Goal: Information Seeking & Learning: Learn about a topic

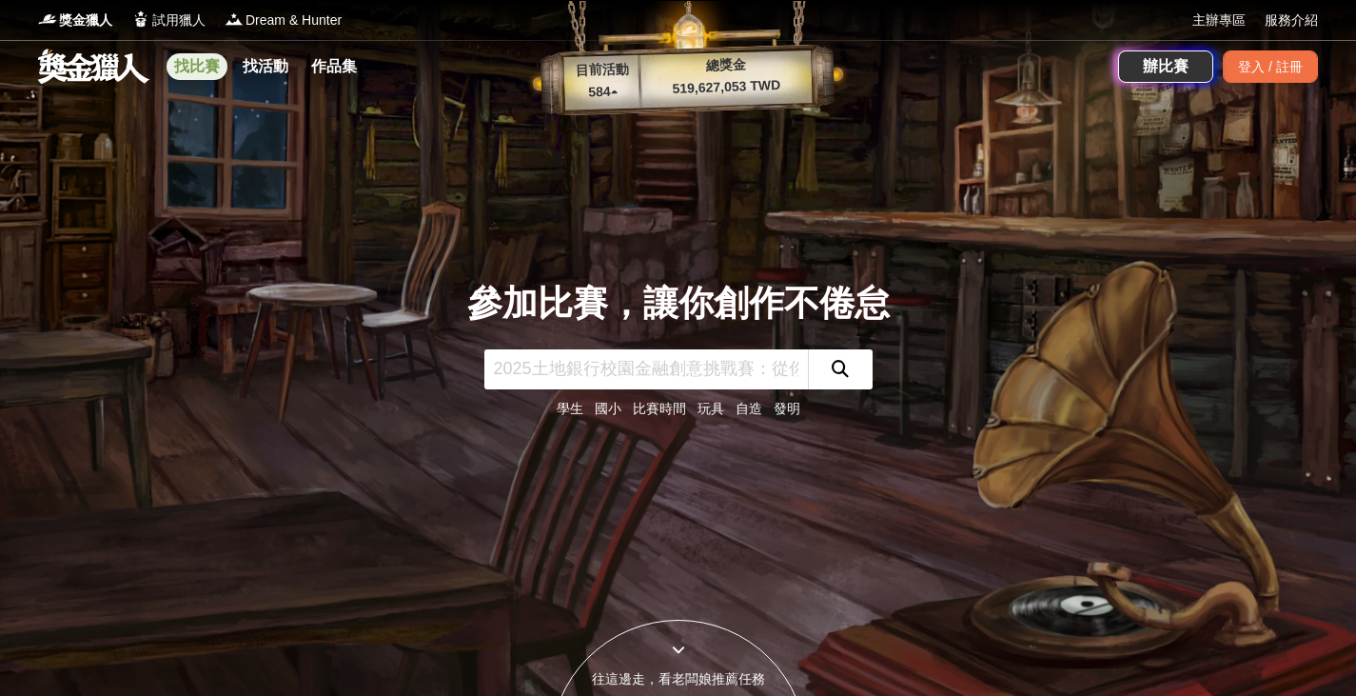
click at [184, 67] on link "找比賽" at bounding box center [197, 66] width 61 height 27
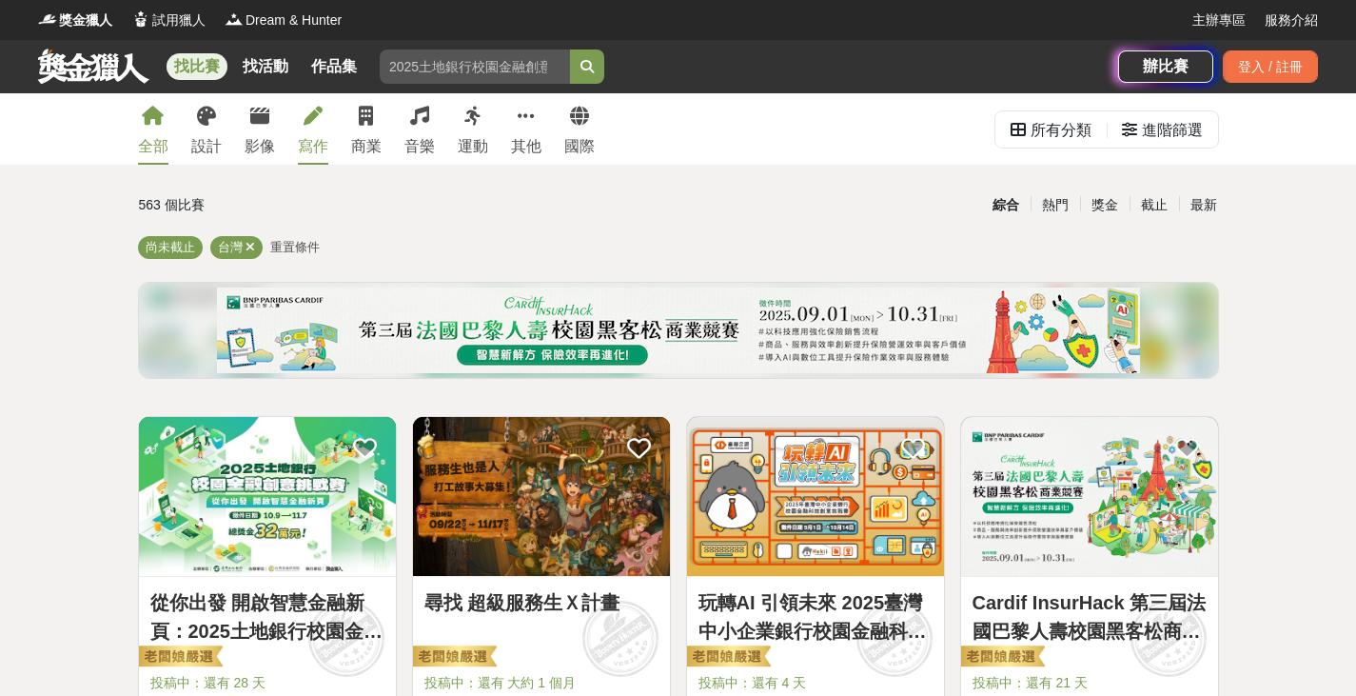
click at [307, 141] on div "寫作" at bounding box center [313, 146] width 30 height 23
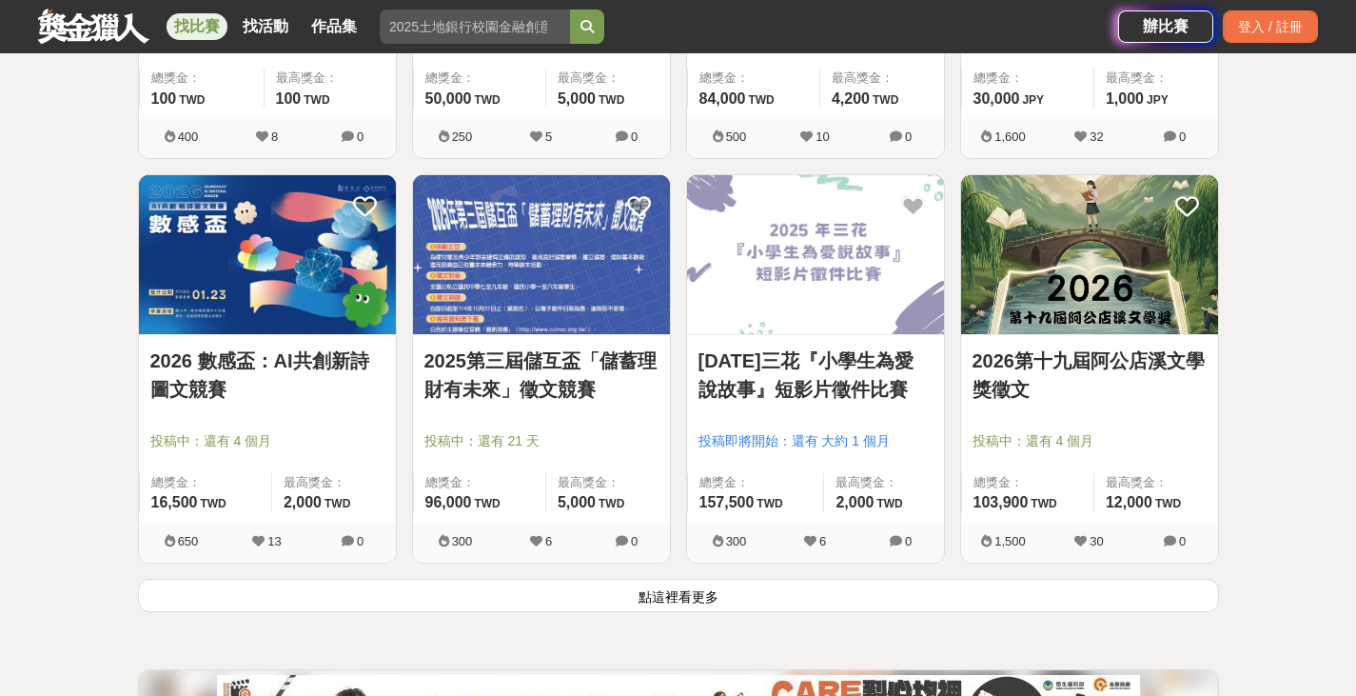
scroll to position [2284, 0]
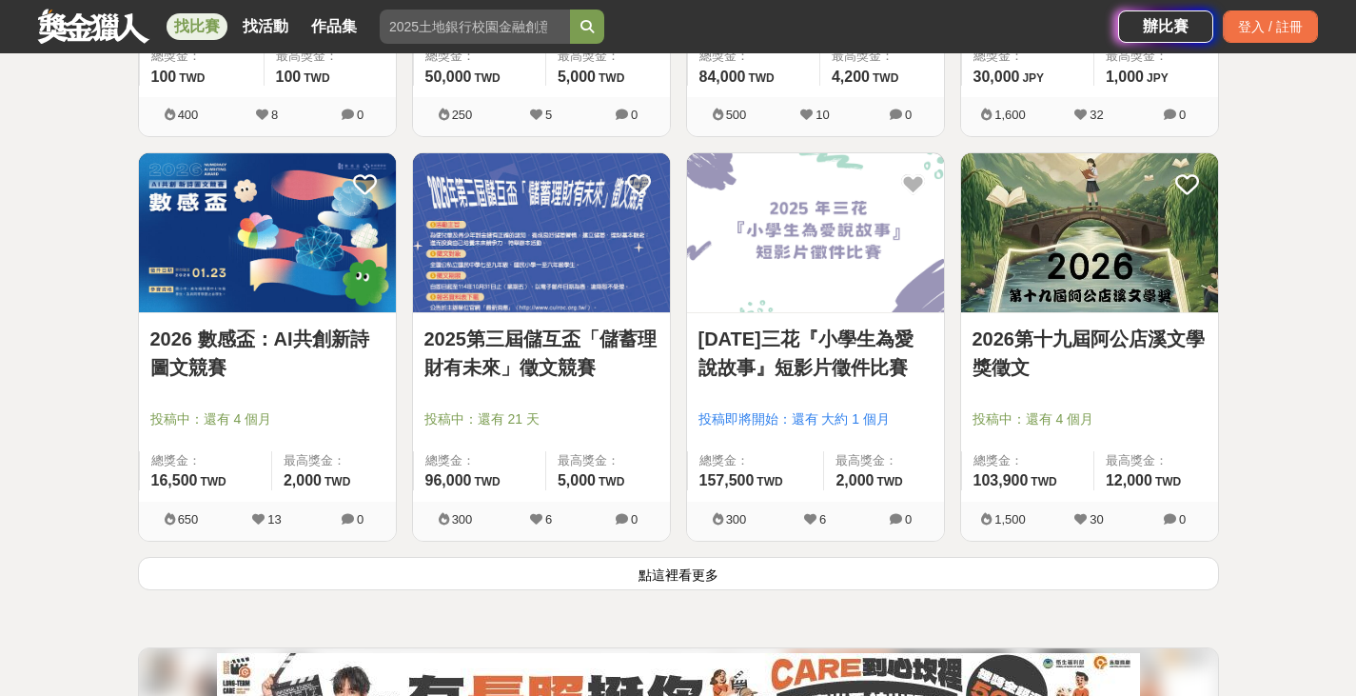
click at [1143, 342] on link "2026第十九屆阿公店溪文學獎徵文" at bounding box center [1089, 352] width 234 height 57
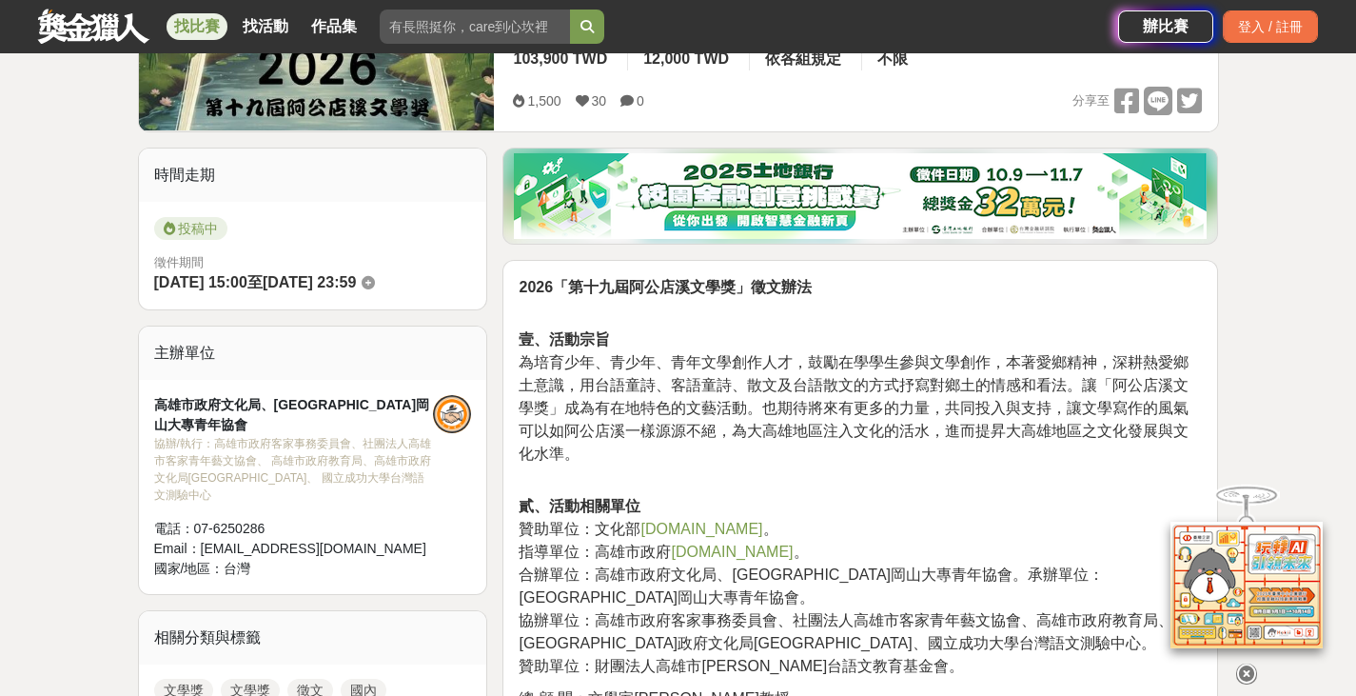
scroll to position [571, 0]
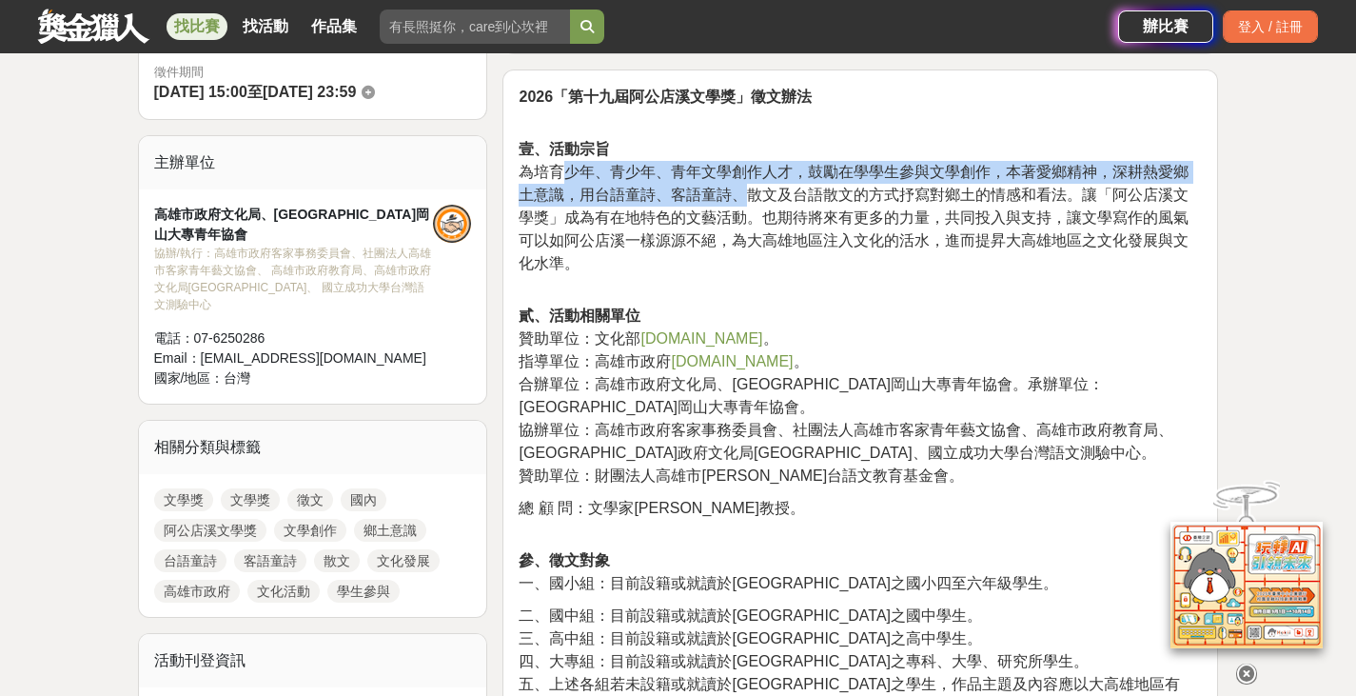
drag, startPoint x: 570, startPoint y: 176, endPoint x: 742, endPoint y: 192, distance: 173.0
click at [742, 192] on span "為培育少年、青少年、青年文學創作人才，鼓勵在學學生參與文學創作，本著愛鄉精神，深耕熱愛鄉土意識，用台語童詩、客語童詩、散文及台語散文的方式抒寫對鄉土的情感和看…" at bounding box center [854, 218] width 670 height 108
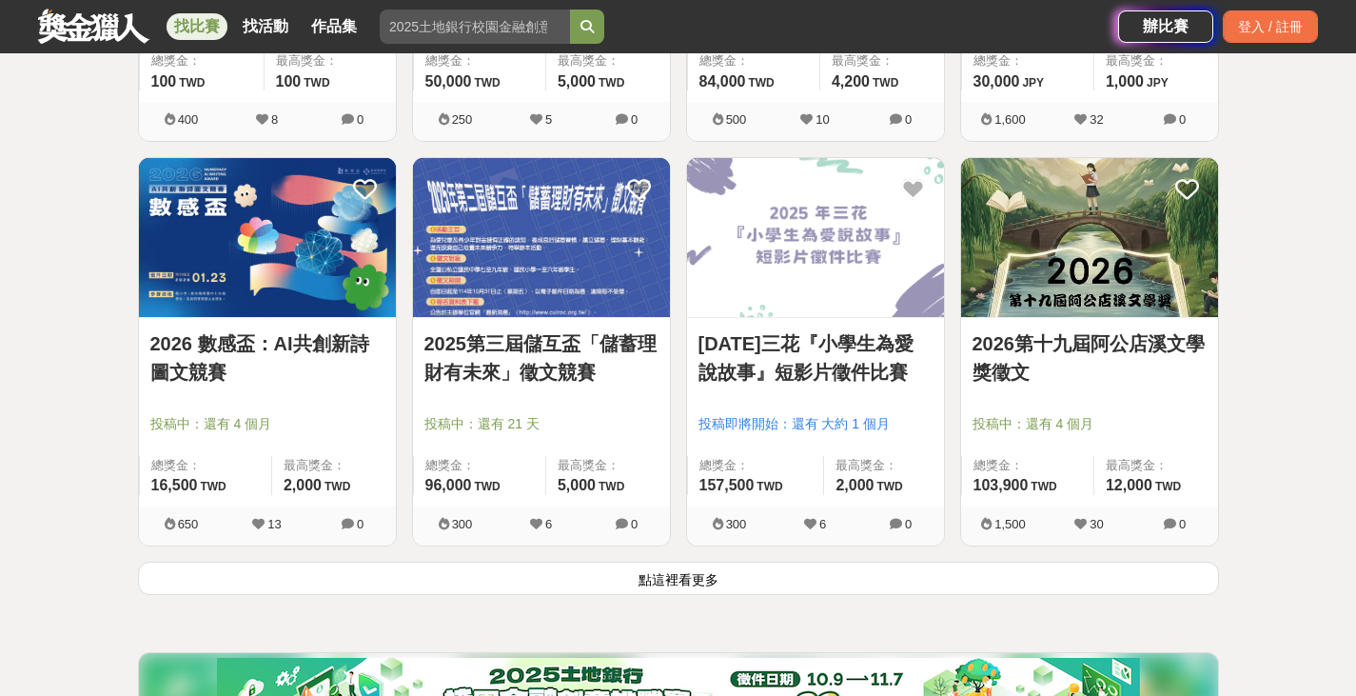
scroll to position [2284, 0]
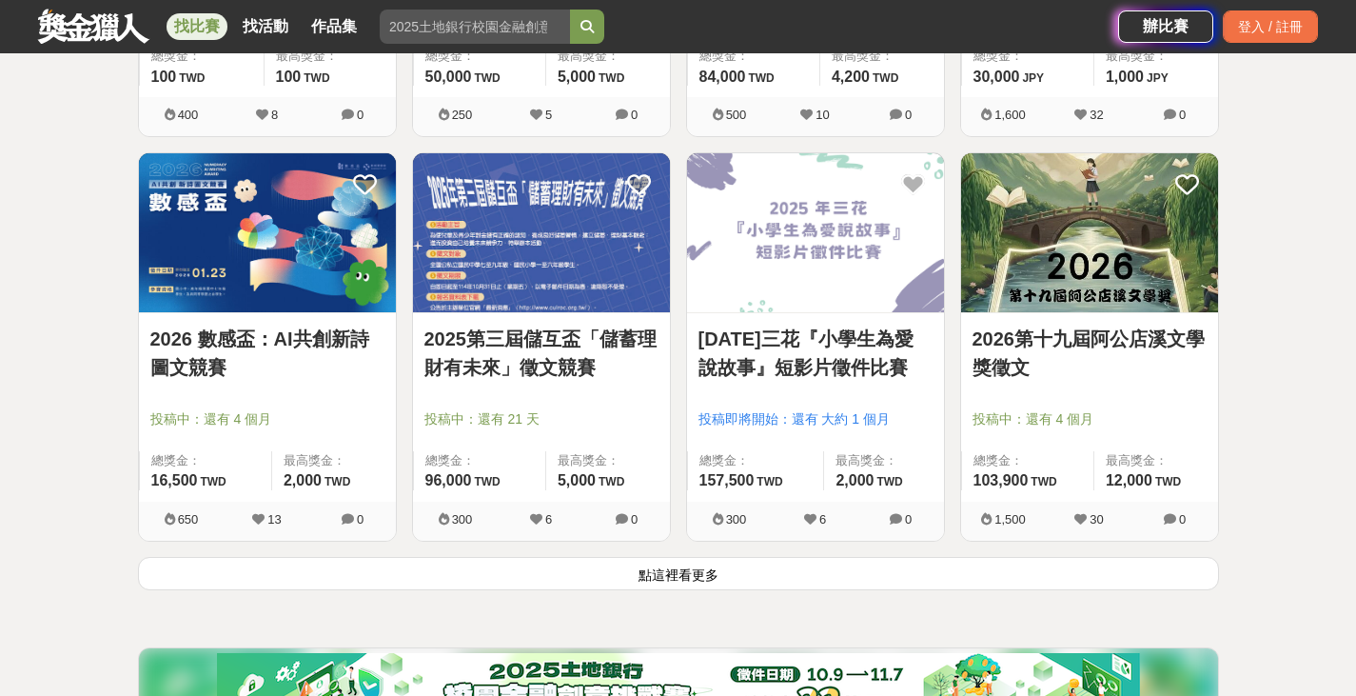
click at [741, 581] on button "點這裡看更多" at bounding box center [678, 573] width 1081 height 33
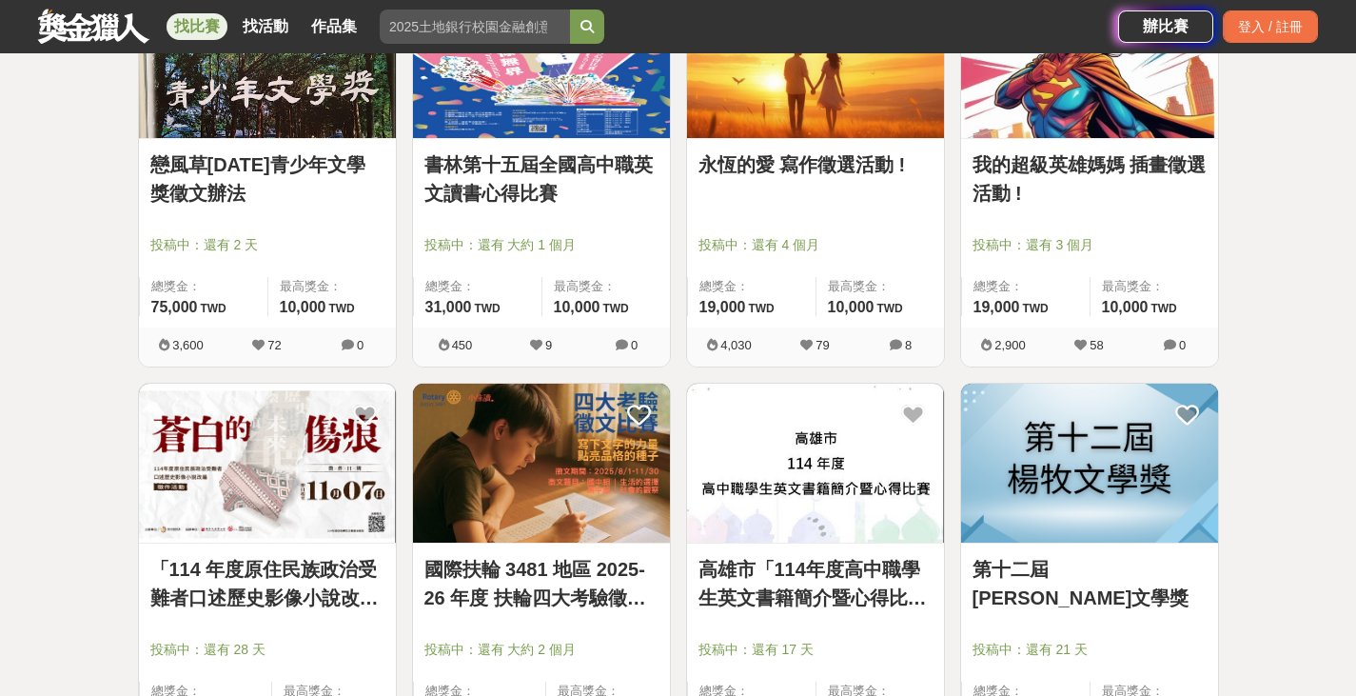
scroll to position [4567, 0]
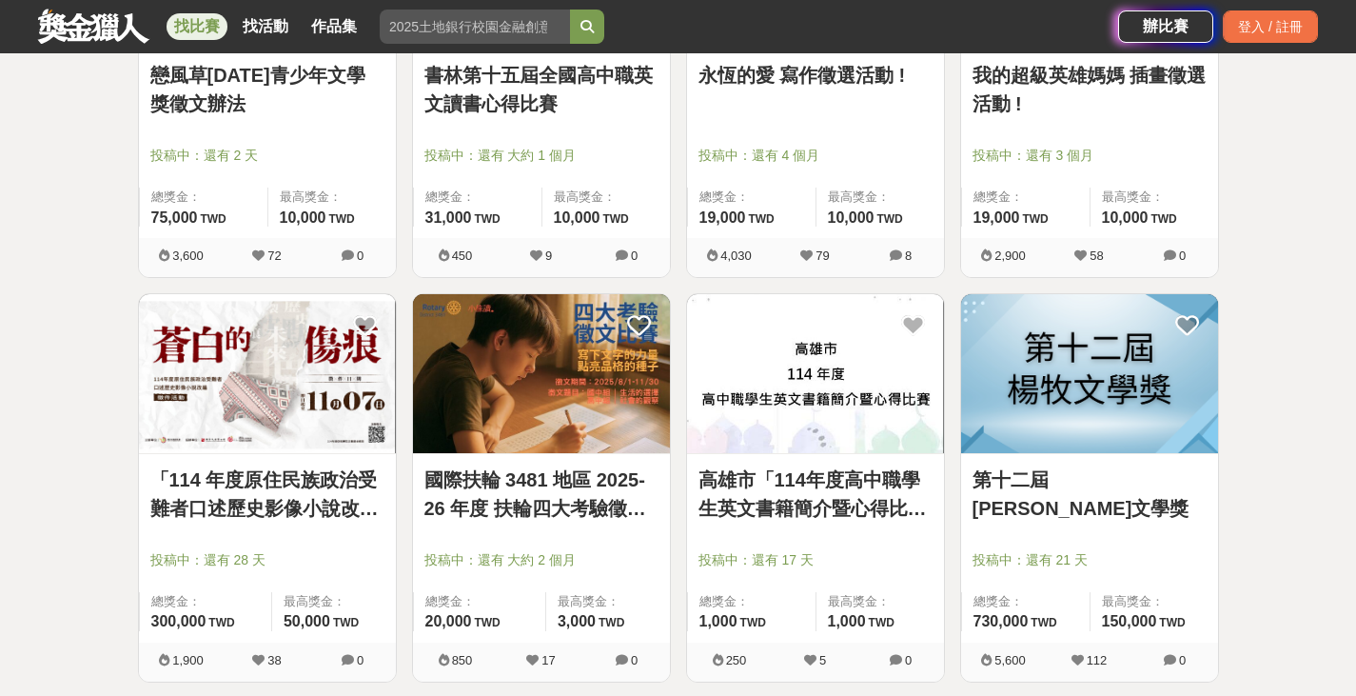
click at [284, 414] on img at bounding box center [267, 373] width 257 height 159
